Goal: Task Accomplishment & Management: Use online tool/utility

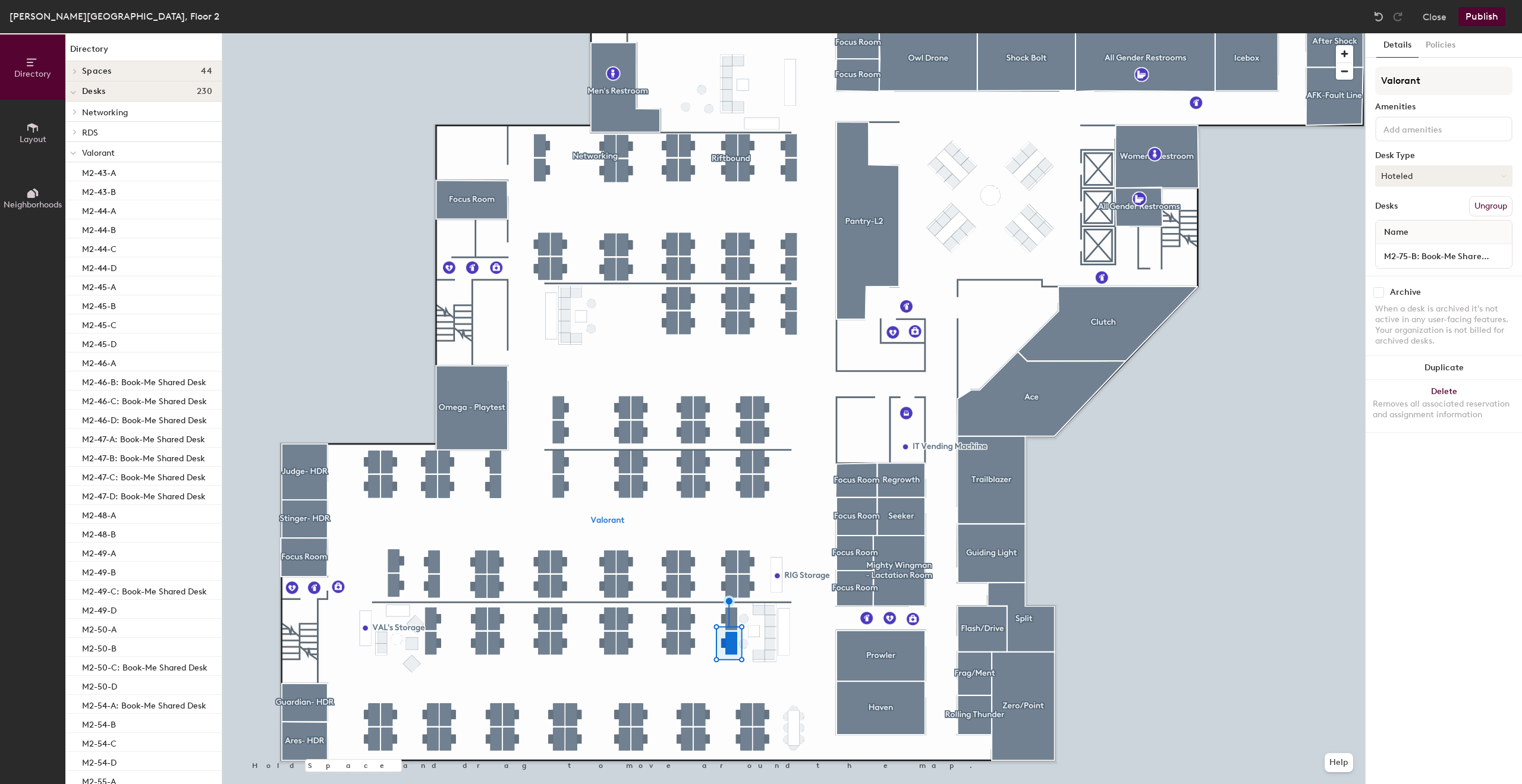
click at [1426, 184] on button "Hoteled" at bounding box center [1444, 176] width 137 height 21
click at [1415, 211] on div "Assigned" at bounding box center [1435, 212] width 119 height 18
click at [1410, 254] on input "M2-75-B: Book-Me Shared Desk" at bounding box center [1444, 256] width 132 height 17
click at [1423, 255] on input "M2-75-B: Book-Me Shared Desk" at bounding box center [1444, 256] width 132 height 17
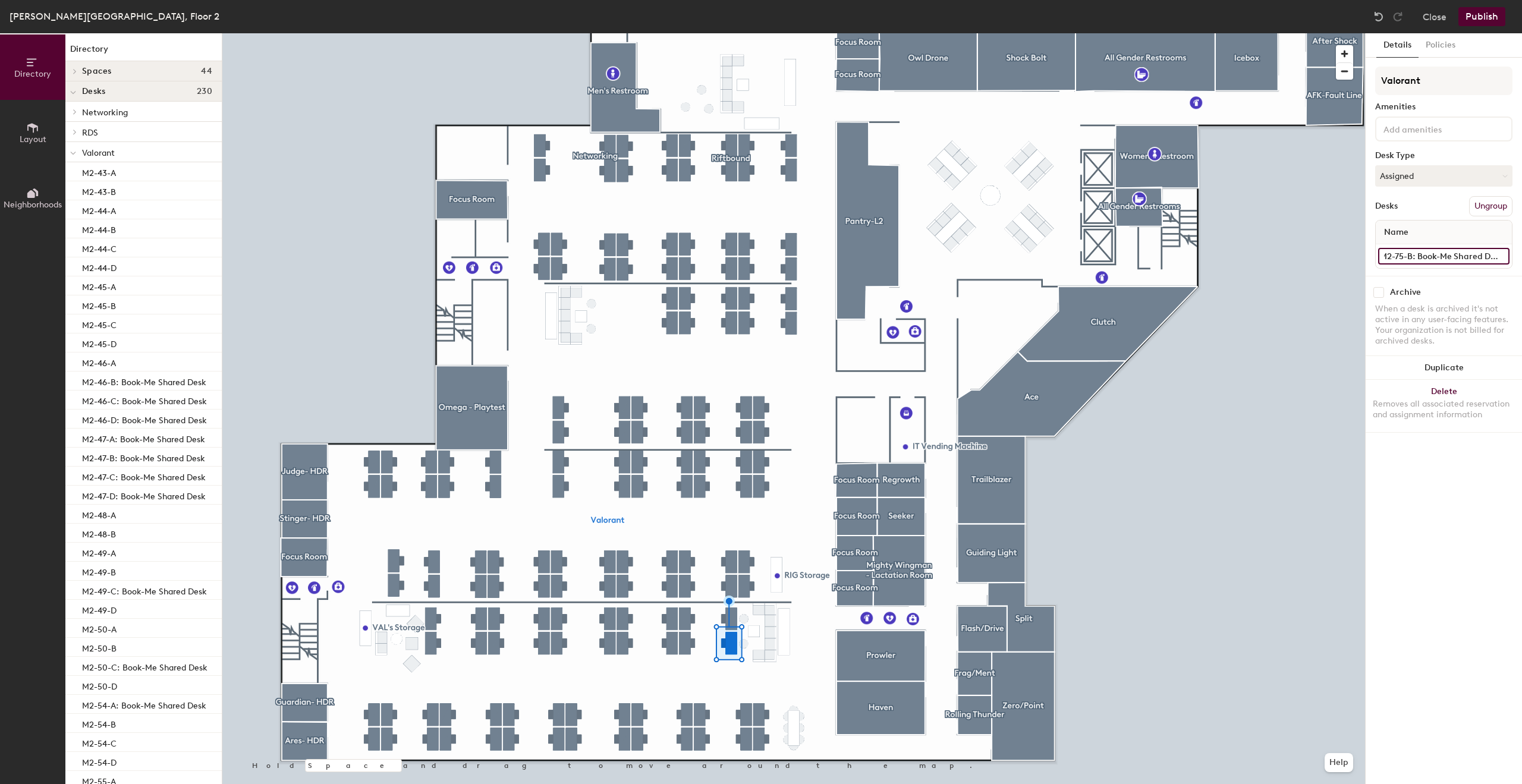
drag, startPoint x: 1418, startPoint y: 258, endPoint x: 1521, endPoint y: 253, distance: 103.1
click at [1521, 253] on div "Details Policies Valorant Amenities Desk Type Assigned Desks Ungroup Name M2-75…" at bounding box center [1444, 408] width 156 height 750
type input "M2-75-B"
click at [1488, 16] on button "Publish" at bounding box center [1482, 16] width 47 height 19
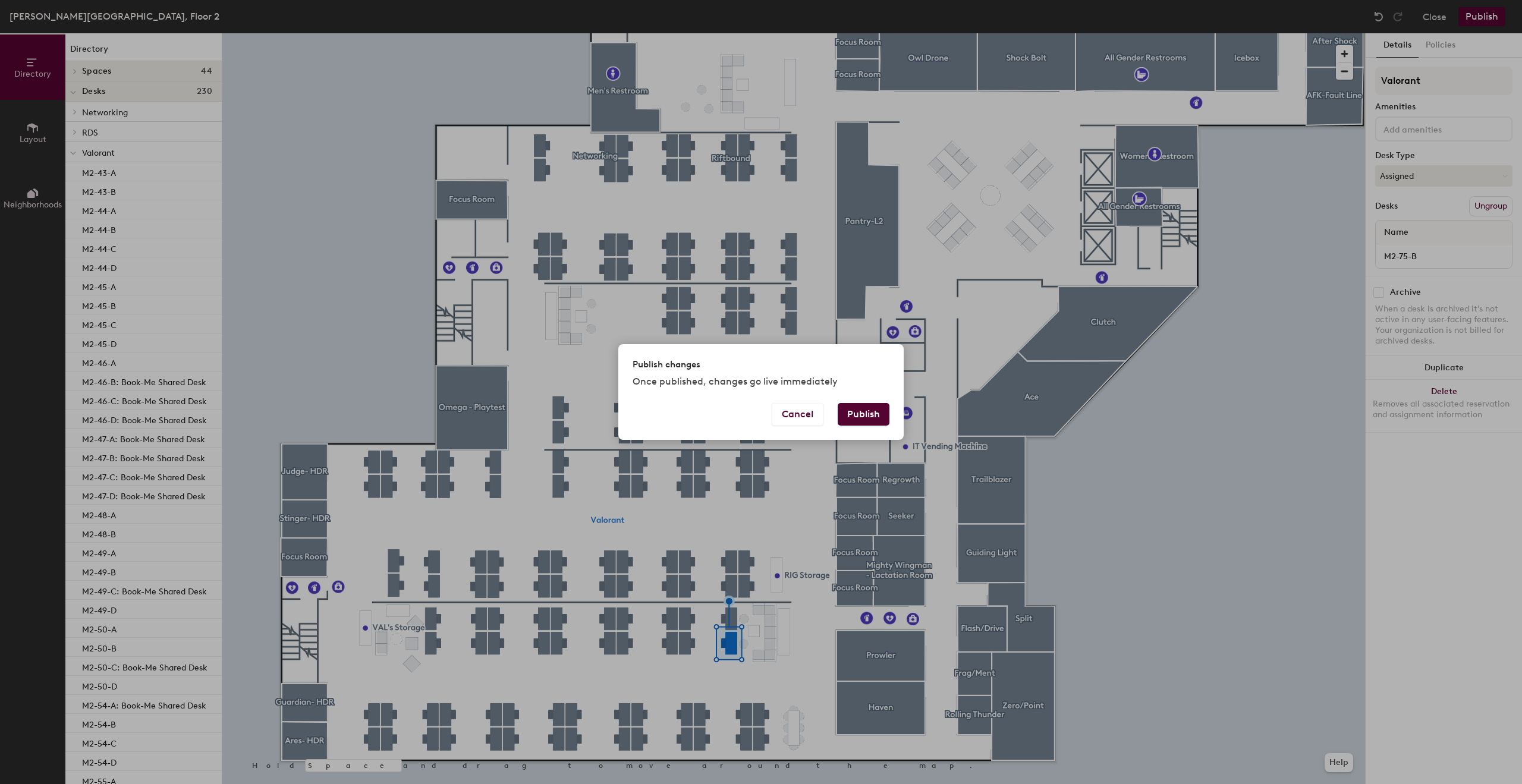
click at [850, 413] on button "Publish" at bounding box center [863, 414] width 52 height 22
